Goal: Information Seeking & Learning: Learn about a topic

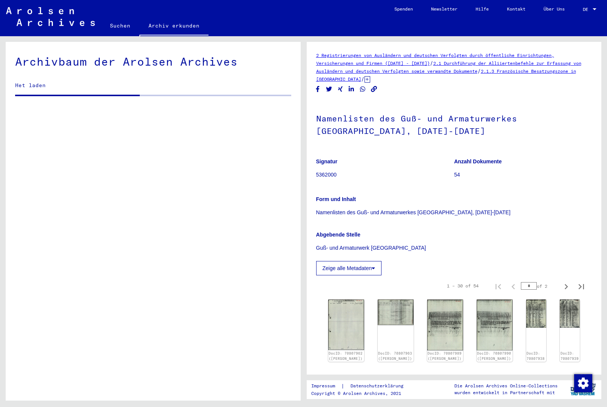
scroll to position [1016, 0]
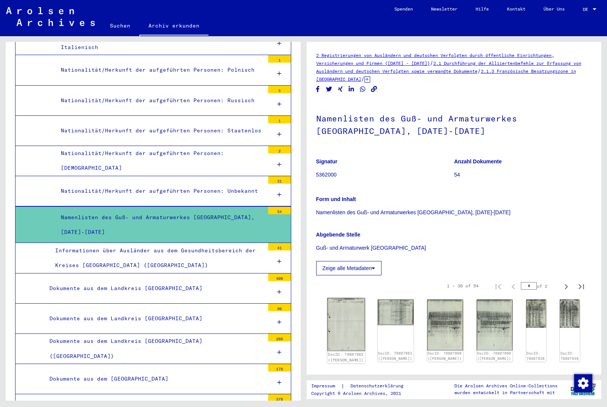
click at [342, 317] on img at bounding box center [346, 324] width 38 height 53
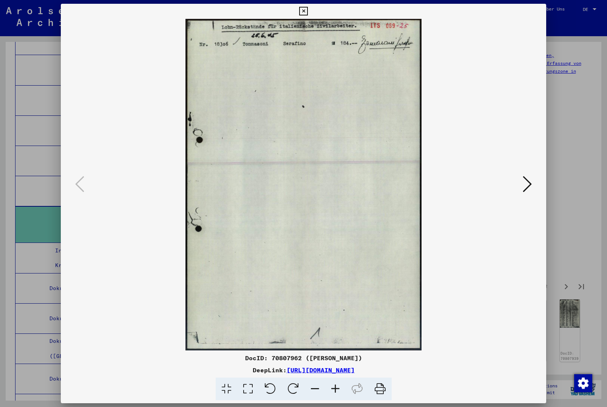
click at [530, 182] on icon at bounding box center [526, 184] width 9 height 18
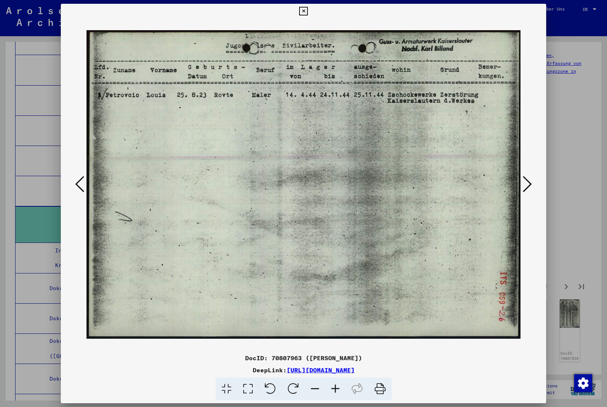
click at [529, 183] on icon at bounding box center [526, 184] width 9 height 18
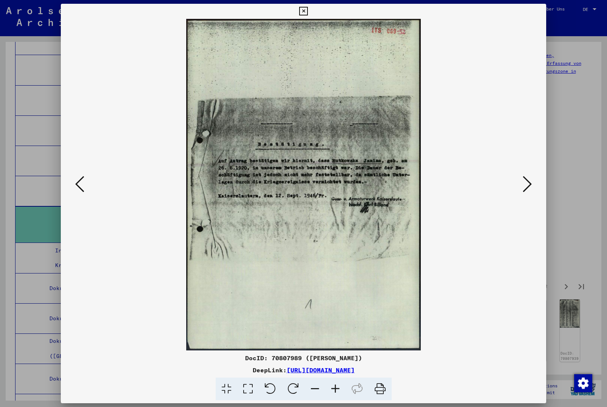
click at [529, 183] on icon at bounding box center [526, 184] width 9 height 18
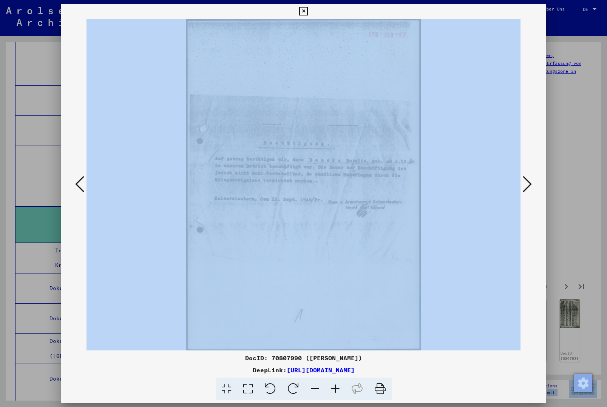
click at [529, 183] on icon at bounding box center [526, 184] width 9 height 18
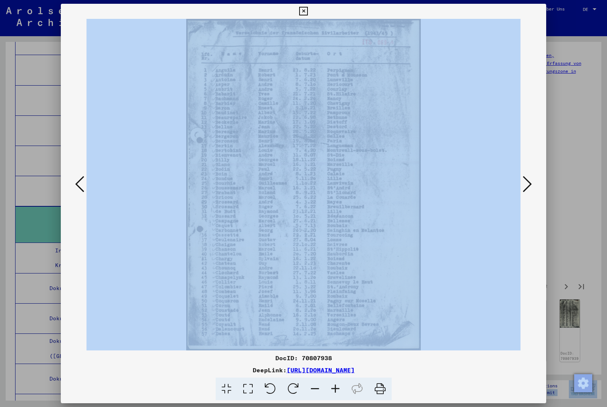
click at [529, 183] on icon at bounding box center [526, 184] width 9 height 18
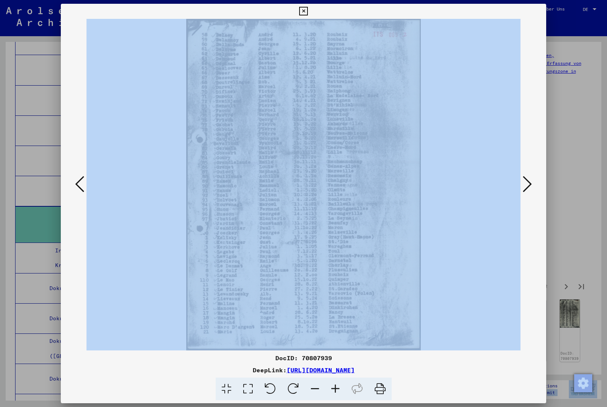
click at [529, 183] on icon at bounding box center [526, 184] width 9 height 18
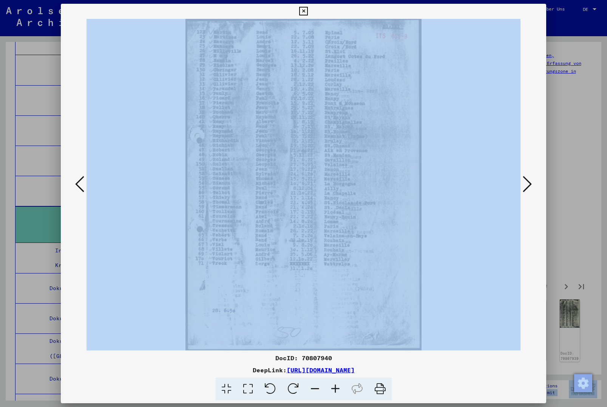
click at [529, 183] on icon at bounding box center [526, 184] width 9 height 18
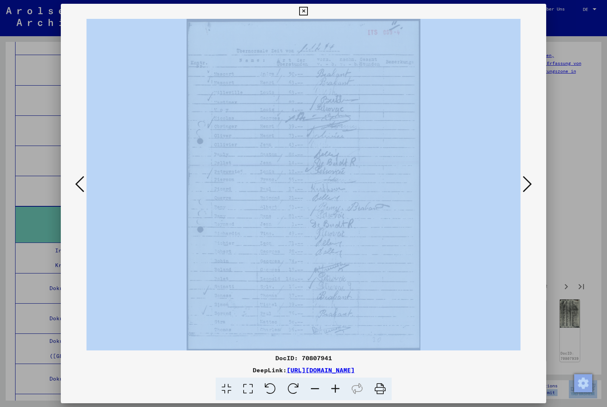
click at [529, 183] on icon at bounding box center [526, 184] width 9 height 18
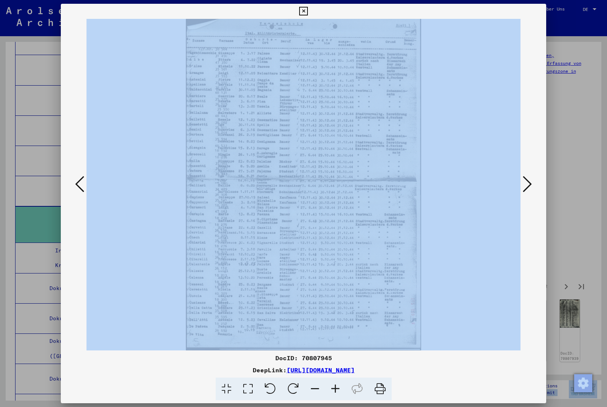
click at [529, 183] on icon at bounding box center [526, 184] width 9 height 18
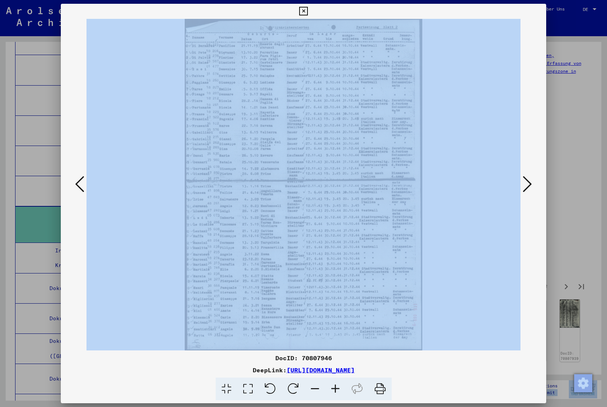
click at [529, 183] on icon at bounding box center [526, 184] width 9 height 18
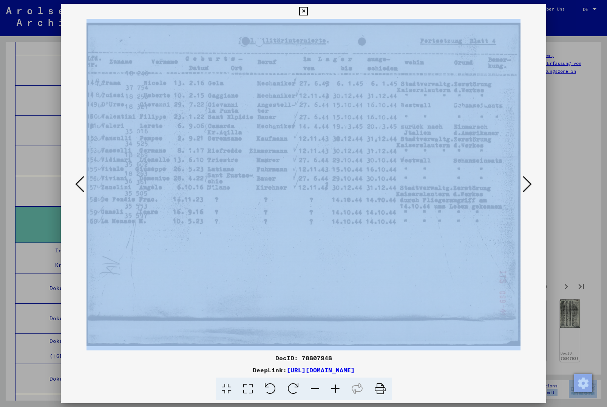
click at [529, 183] on icon at bounding box center [526, 184] width 9 height 18
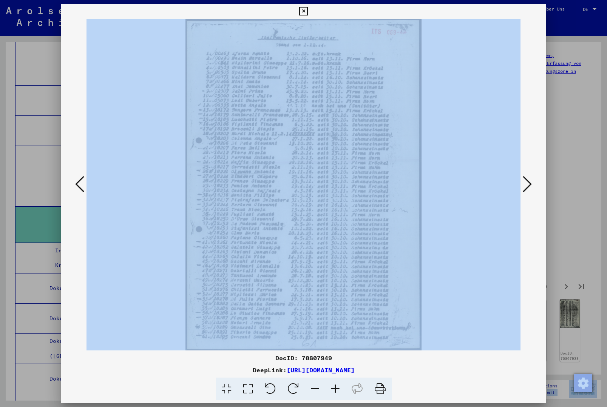
click at [529, 183] on icon at bounding box center [526, 184] width 9 height 18
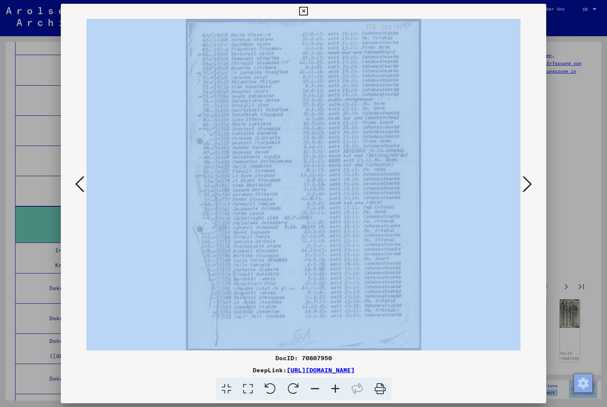
click at [529, 183] on icon at bounding box center [526, 184] width 9 height 18
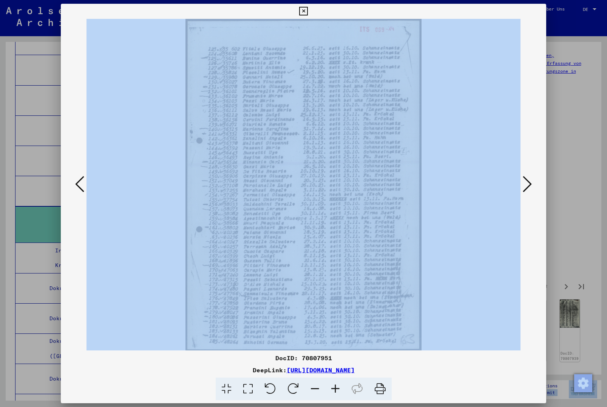
click at [529, 183] on icon at bounding box center [526, 184] width 9 height 18
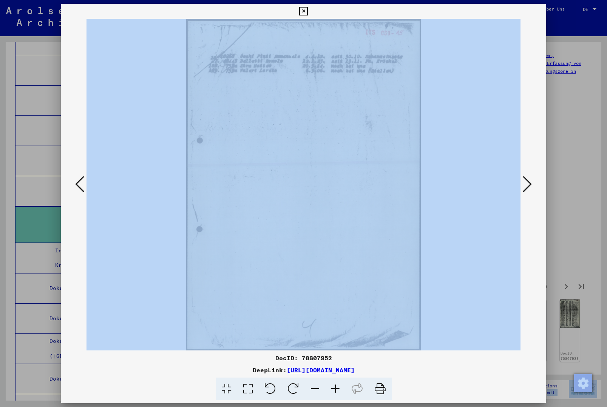
click at [529, 183] on icon at bounding box center [526, 184] width 9 height 18
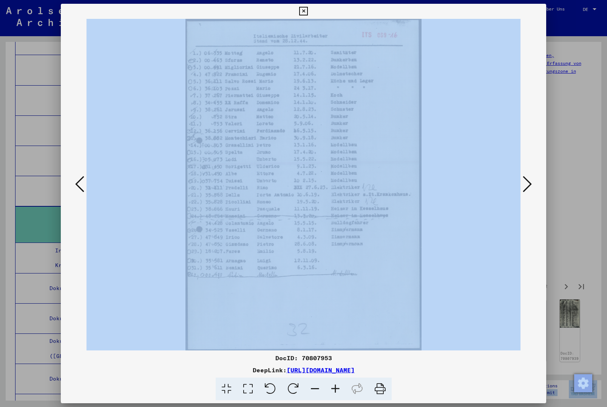
click at [529, 183] on icon at bounding box center [526, 184] width 9 height 18
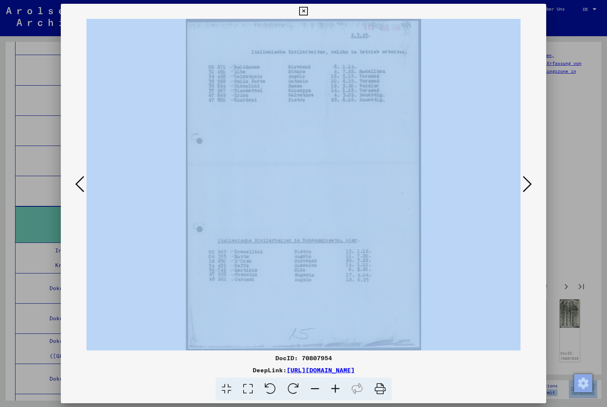
click at [529, 183] on icon at bounding box center [526, 184] width 9 height 18
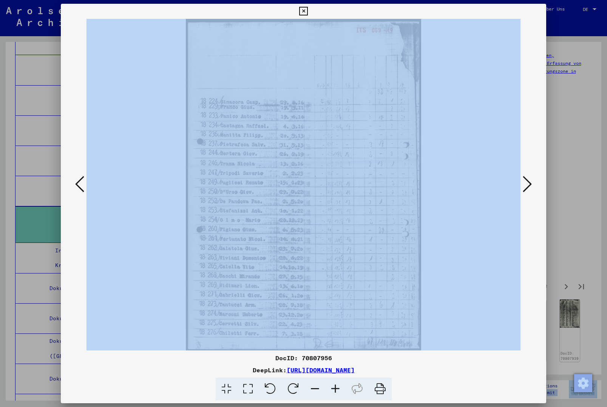
click at [529, 183] on icon at bounding box center [526, 184] width 9 height 18
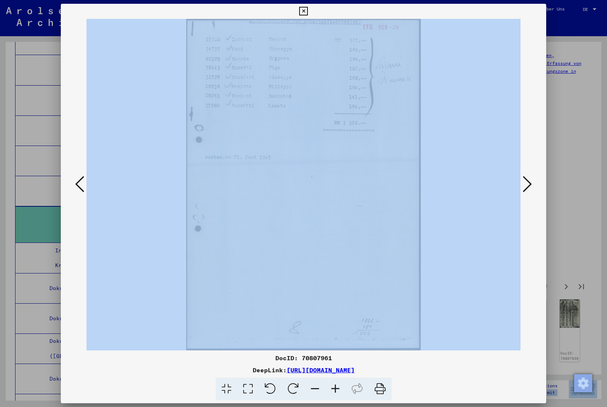
click at [529, 183] on icon at bounding box center [526, 184] width 9 height 18
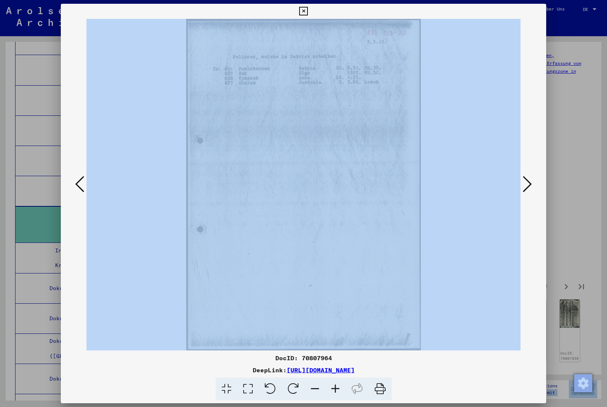
click at [529, 183] on icon at bounding box center [526, 184] width 9 height 18
